Goal: Find specific page/section: Find specific page/section

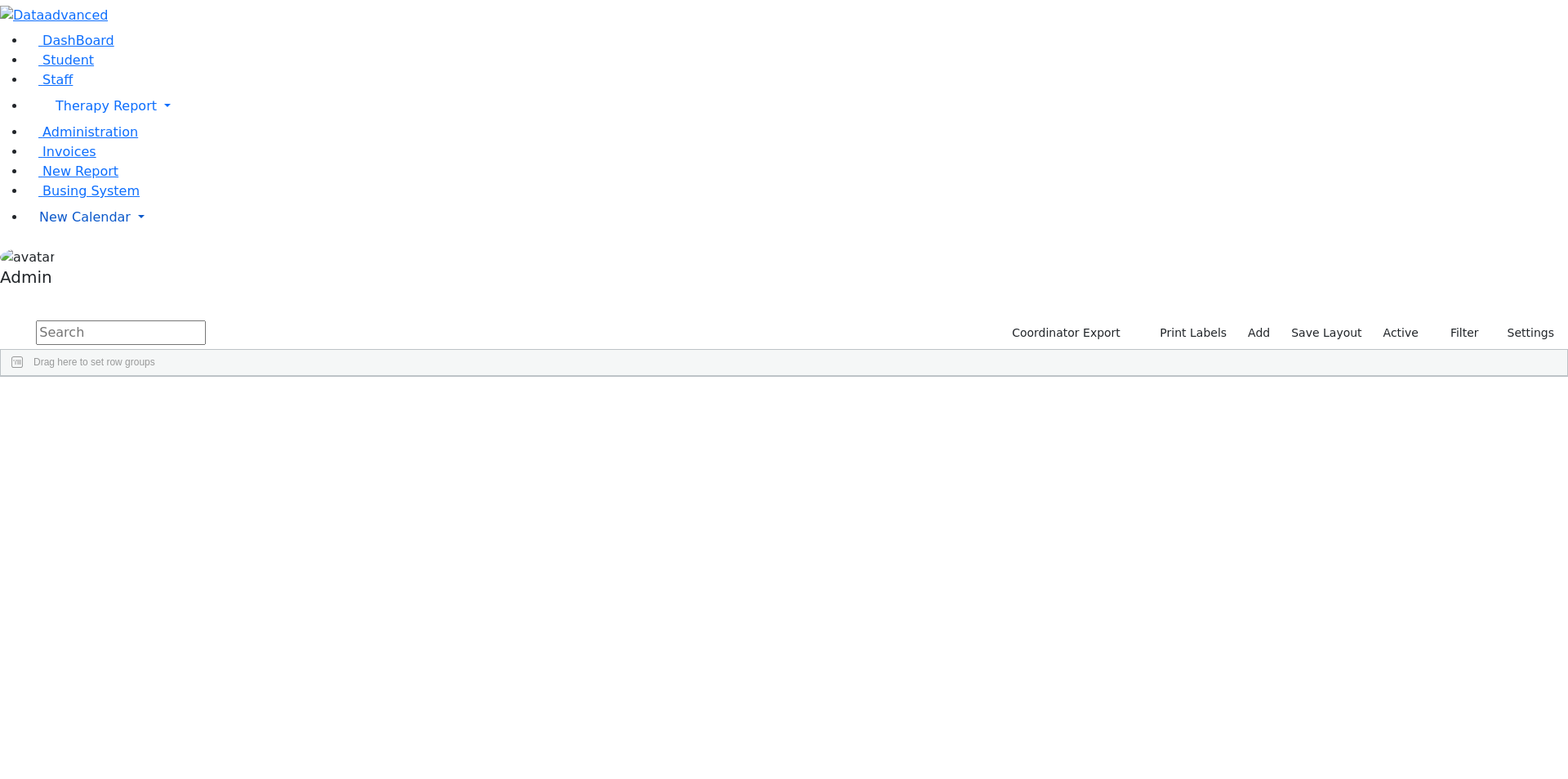
click at [150, 234] on link "New Calendar" at bounding box center [796, 217] width 1542 height 33
click at [94, 257] on span "Calendar" at bounding box center [64, 249] width 59 height 16
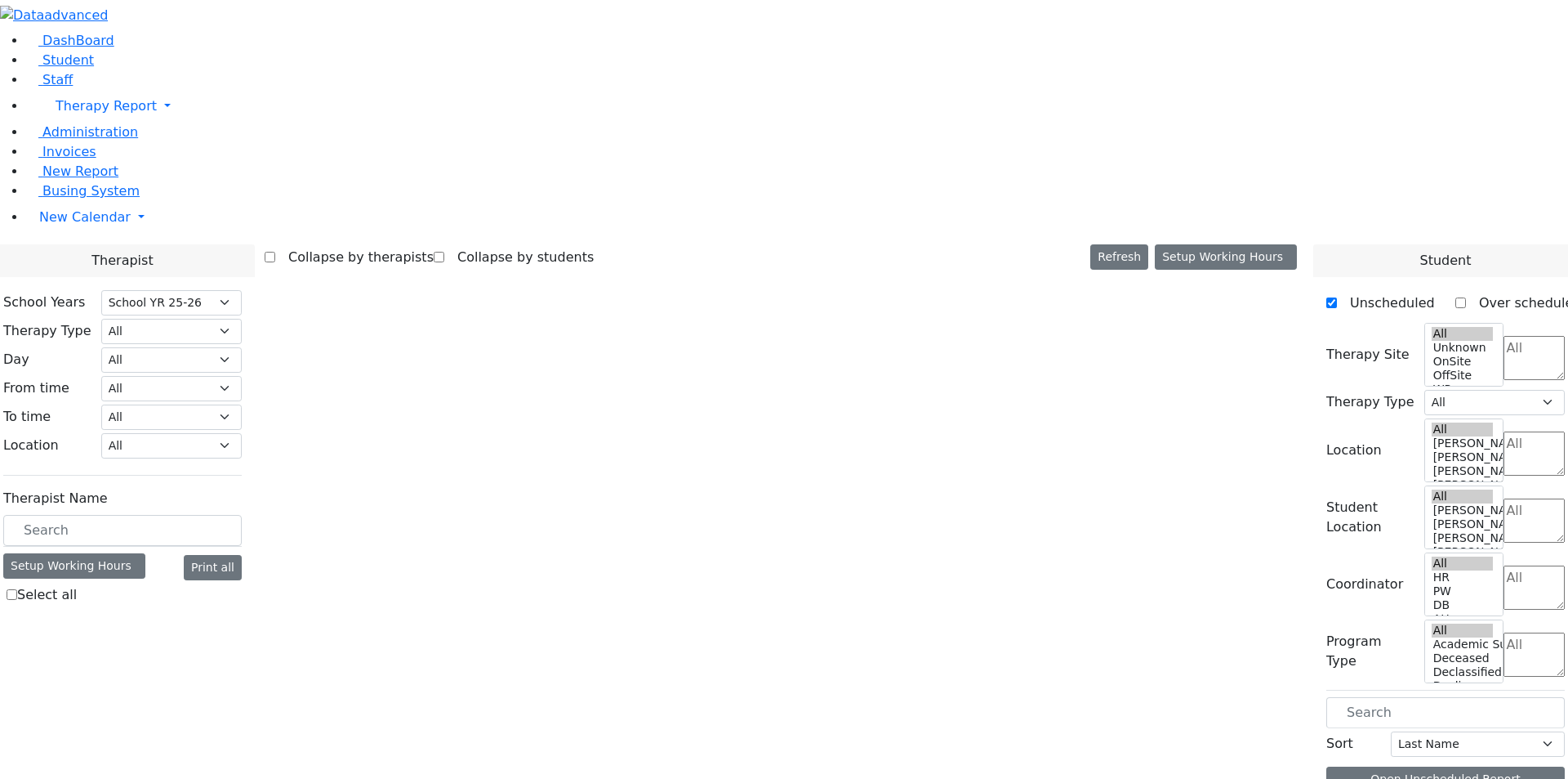
select select "212"
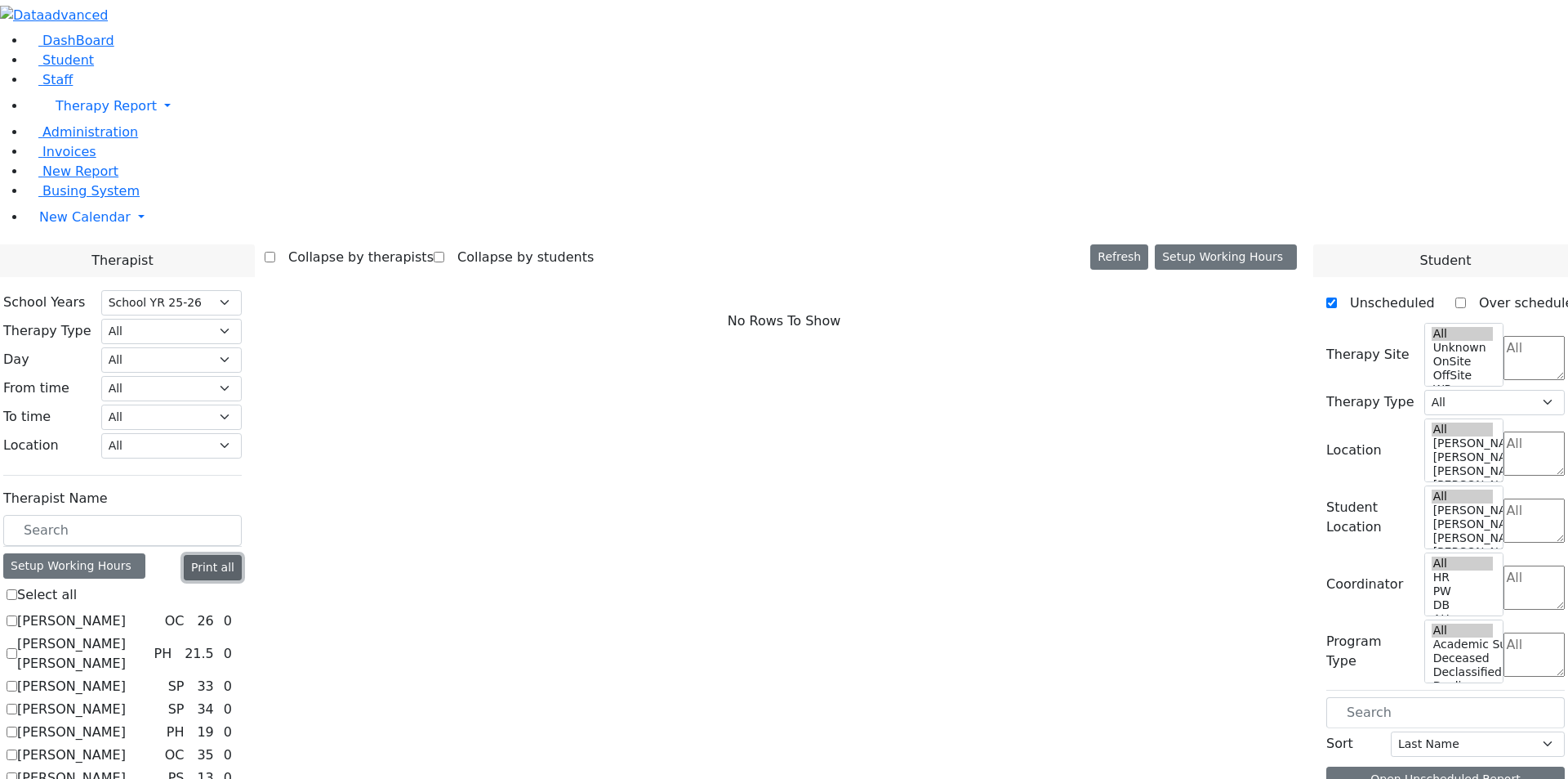
click at [241, 555] on button "Print all" at bounding box center [213, 567] width 58 height 25
